Goal: Transaction & Acquisition: Book appointment/travel/reservation

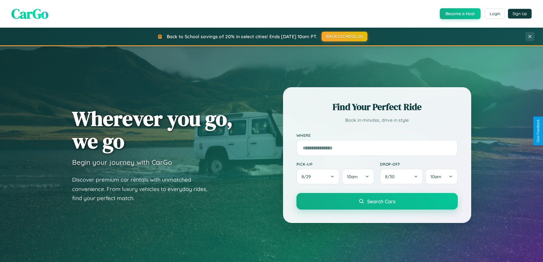
scroll to position [1096, 0]
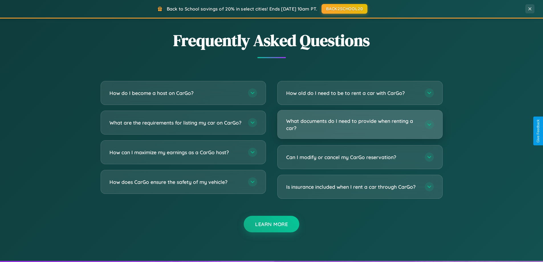
click at [359, 124] on h3 "What documents do I need to provide when renting a car?" at bounding box center [352, 124] width 133 height 14
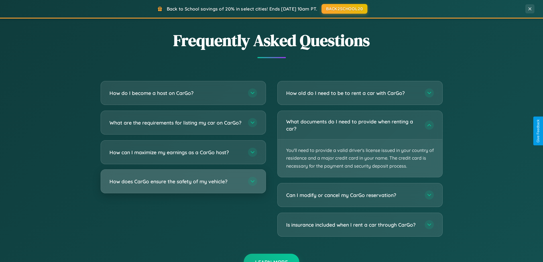
click at [183, 185] on h3 "How does CarGo ensure the safety of my vehicle?" at bounding box center [175, 181] width 133 height 7
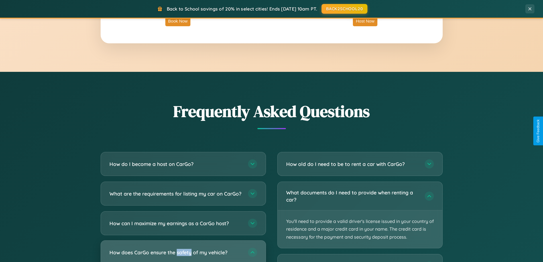
scroll to position [915, 0]
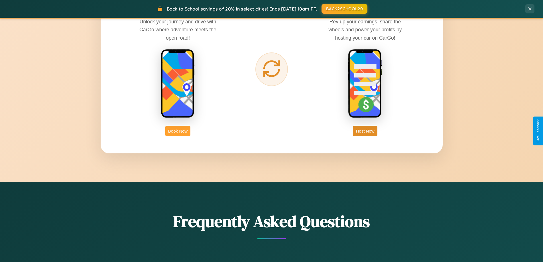
click at [178, 131] on button "Book Now" at bounding box center [177, 131] width 25 height 11
